Goal: Transaction & Acquisition: Purchase product/service

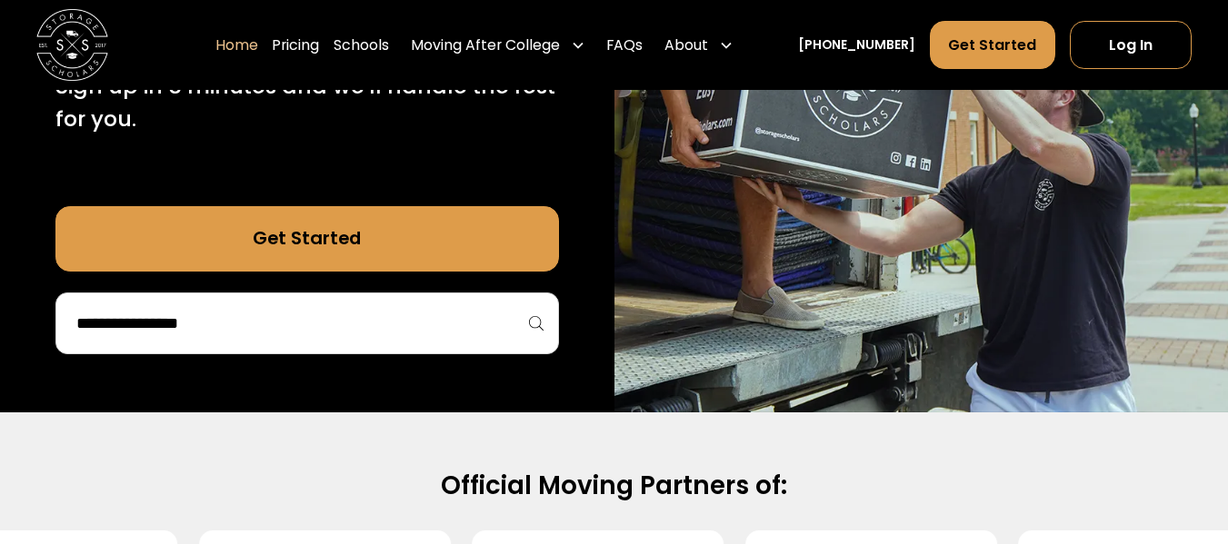
scroll to position [541, 0]
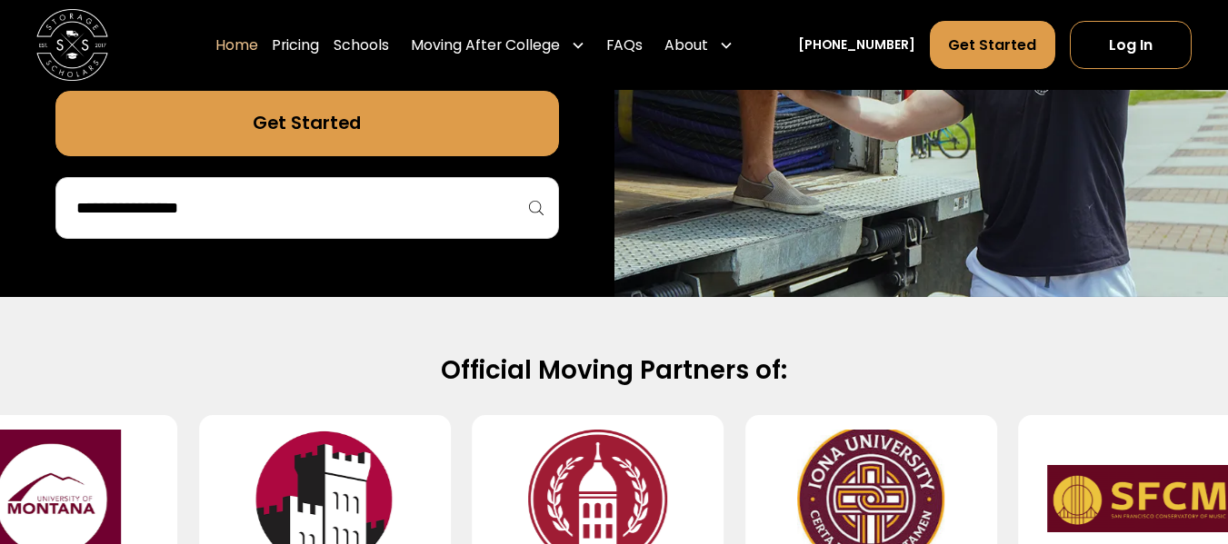
click at [335, 203] on input "search" at bounding box center [307, 208] width 465 height 31
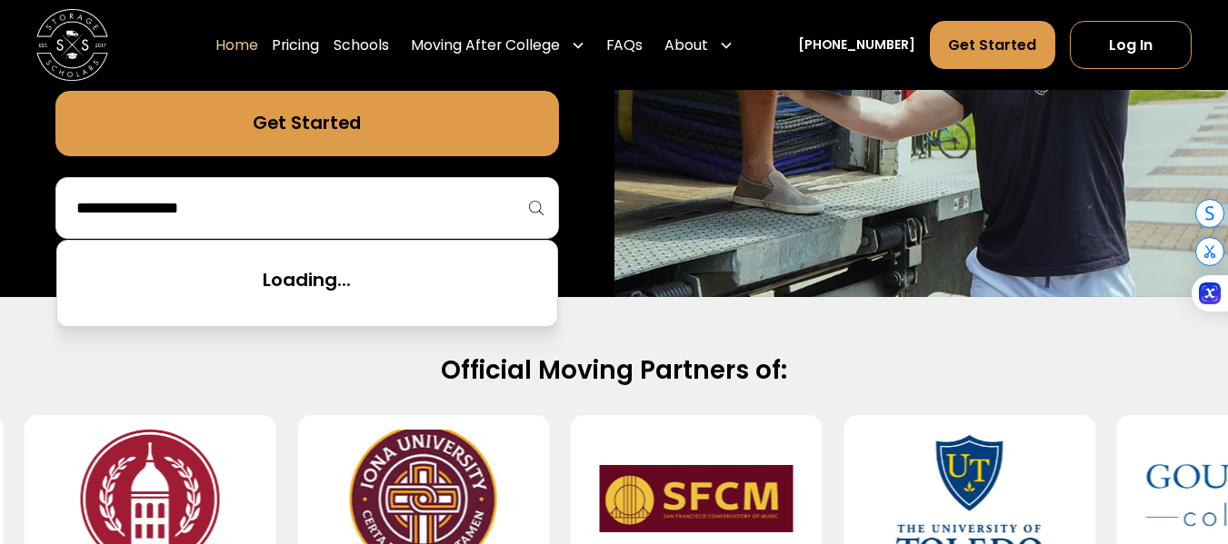
scroll to position [0, 0]
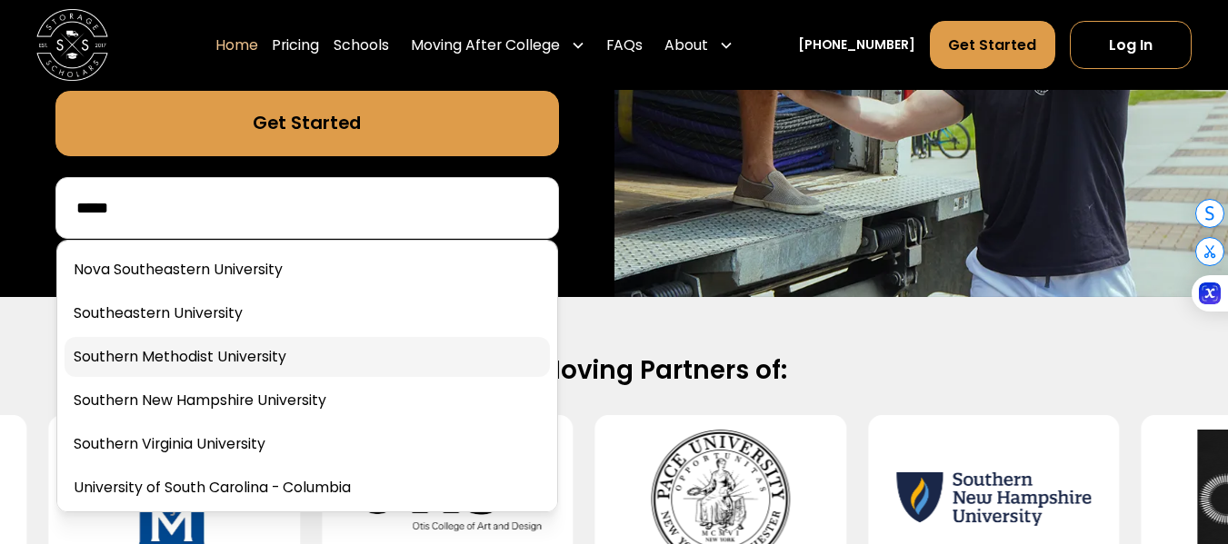
type input "*****"
click at [284, 353] on link at bounding box center [307, 357] width 485 height 40
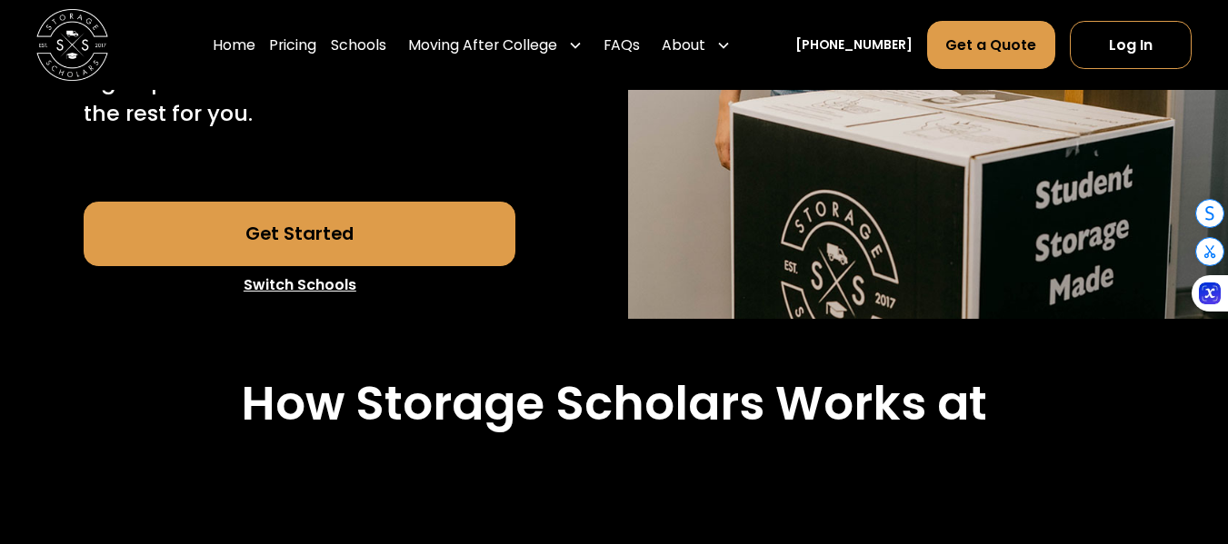
click at [310, 266] on link "Get Started" at bounding box center [300, 234] width 432 height 65
